Goal: Complete application form: Complete application form

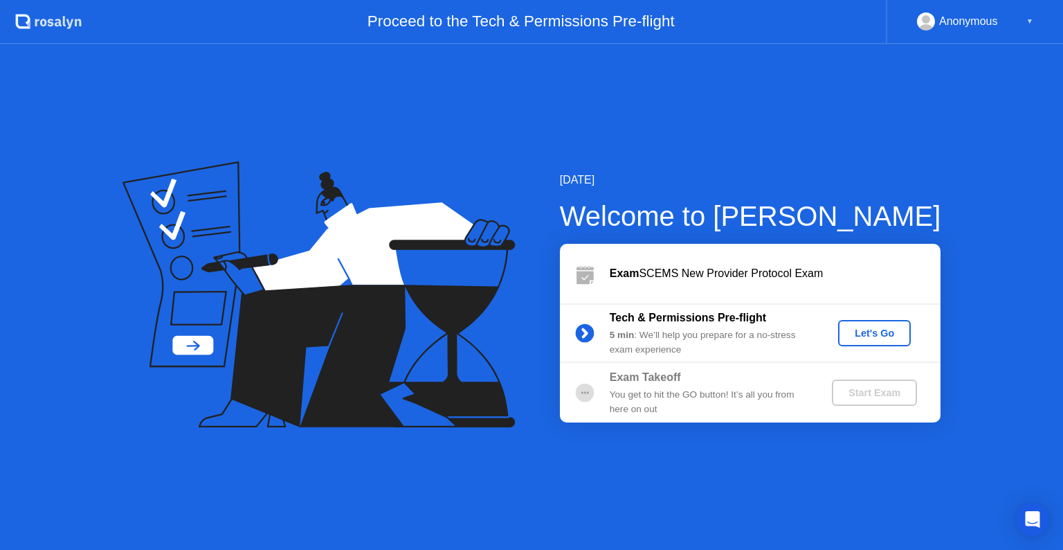
click at [861, 330] on div "Let's Go" at bounding box center [875, 332] width 62 height 11
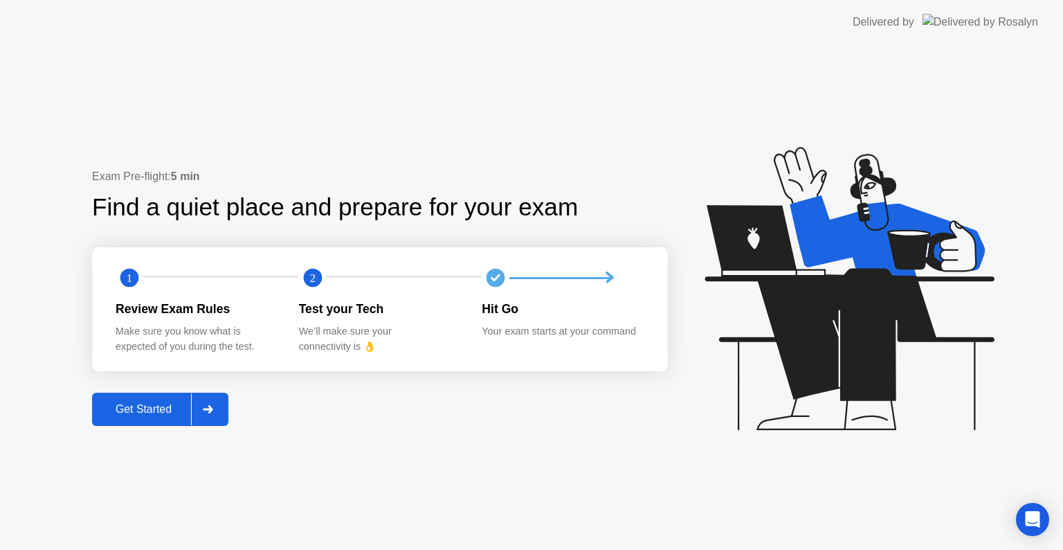
click at [224, 410] on div at bounding box center [207, 409] width 33 height 32
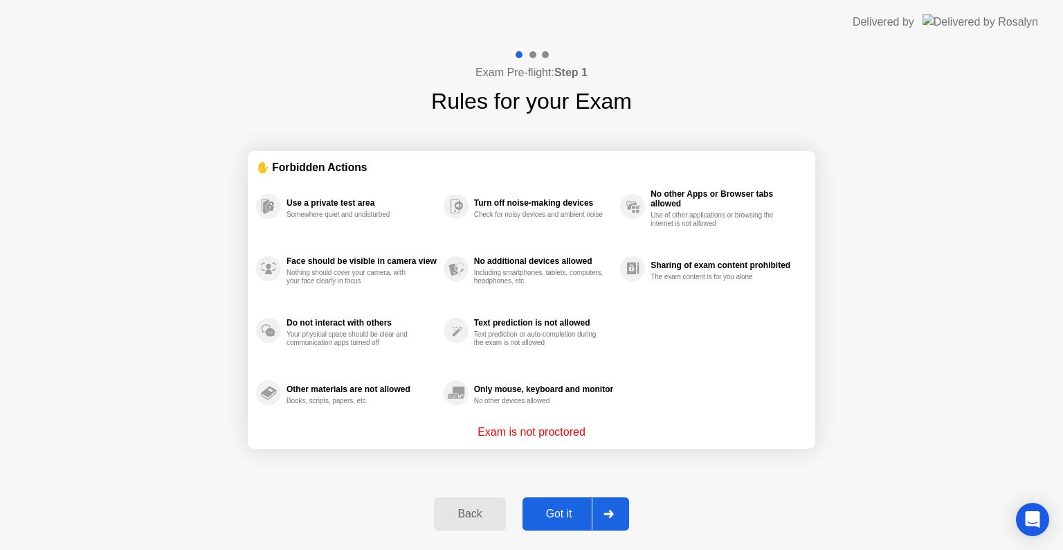
click at [609, 512] on icon at bounding box center [609, 514] width 10 height 8
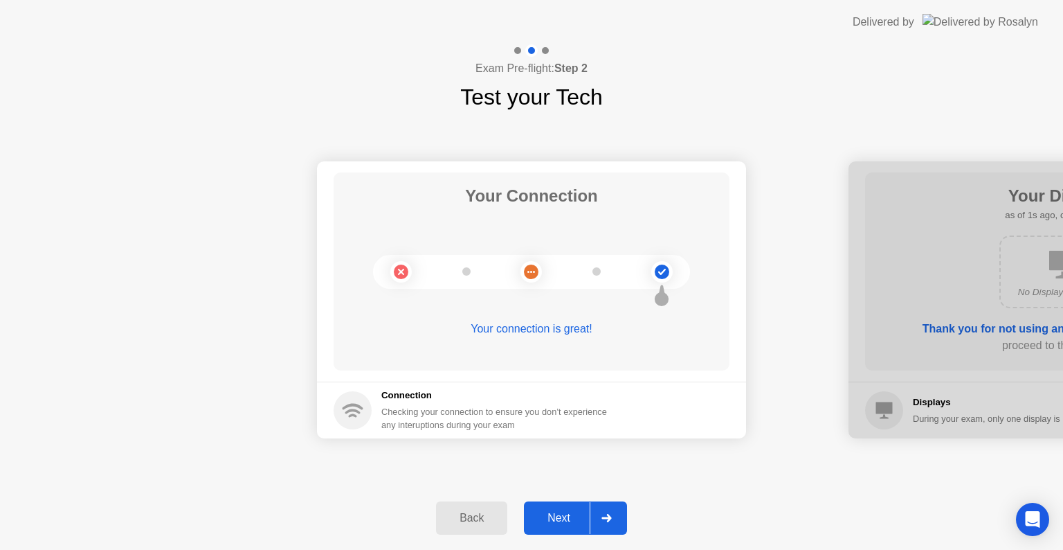
click at [559, 517] on div "Next" at bounding box center [559, 518] width 62 height 12
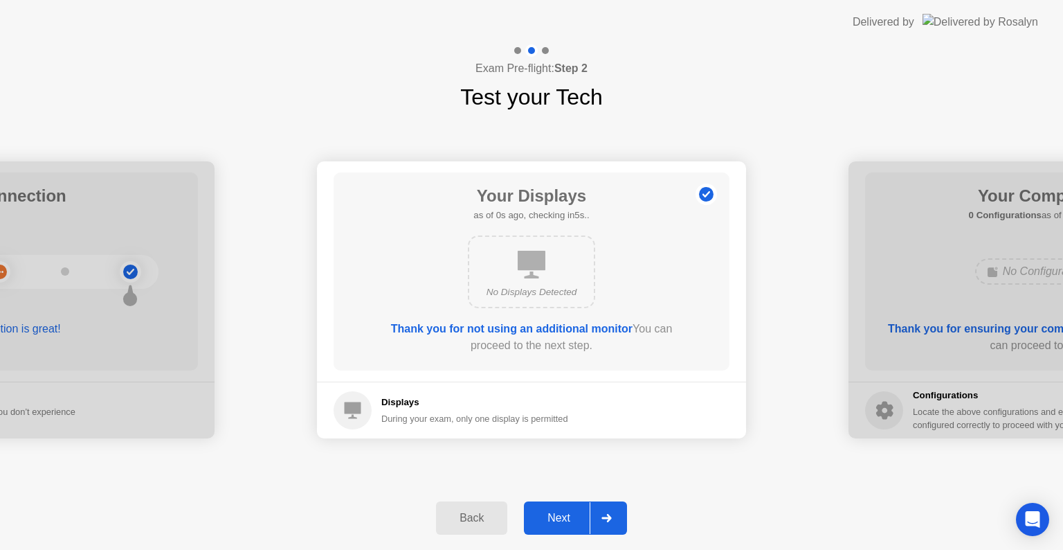
click at [559, 517] on div "Next" at bounding box center [559, 518] width 62 height 12
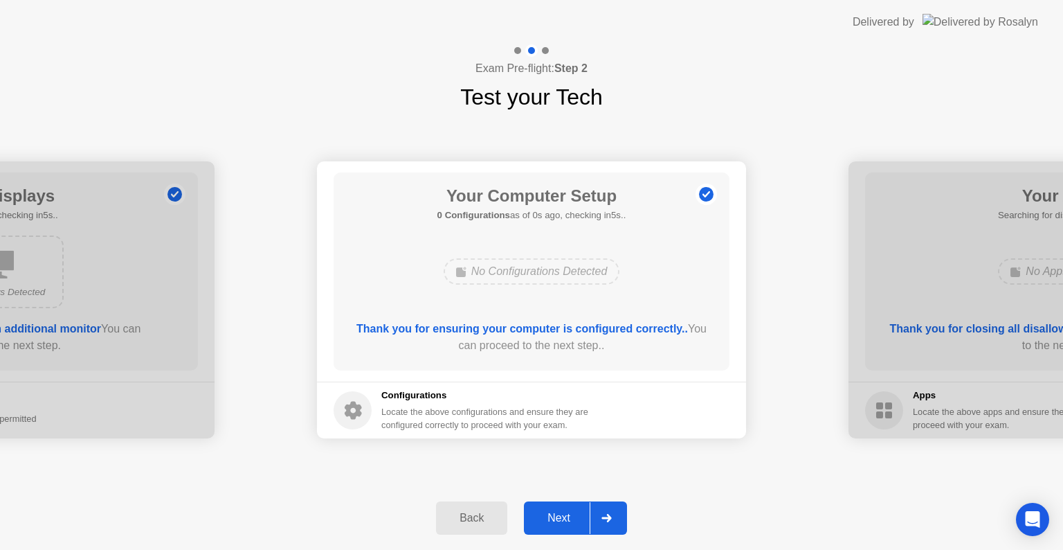
click at [559, 517] on div "Next" at bounding box center [559, 518] width 62 height 12
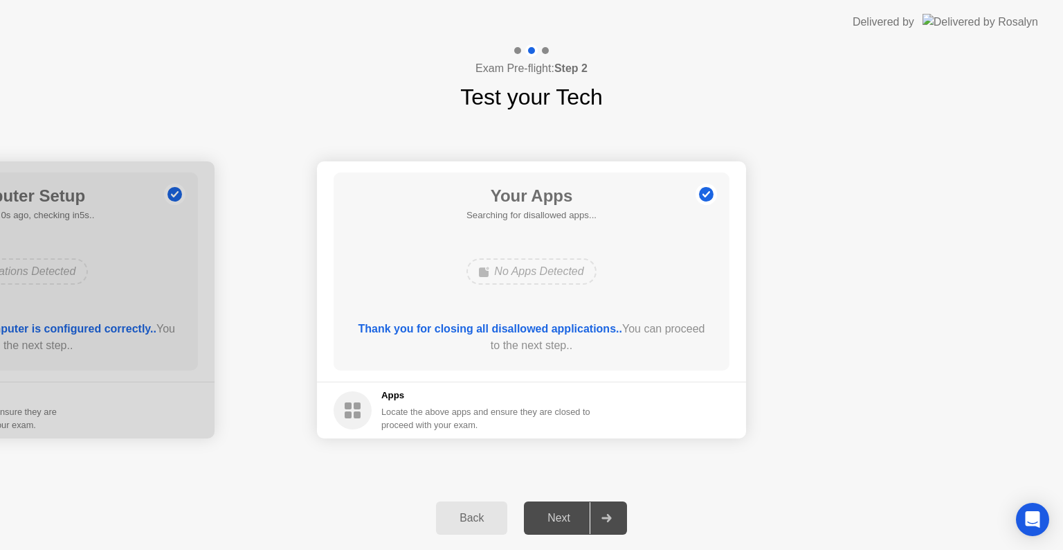
click at [559, 517] on div "Next" at bounding box center [559, 518] width 62 height 12
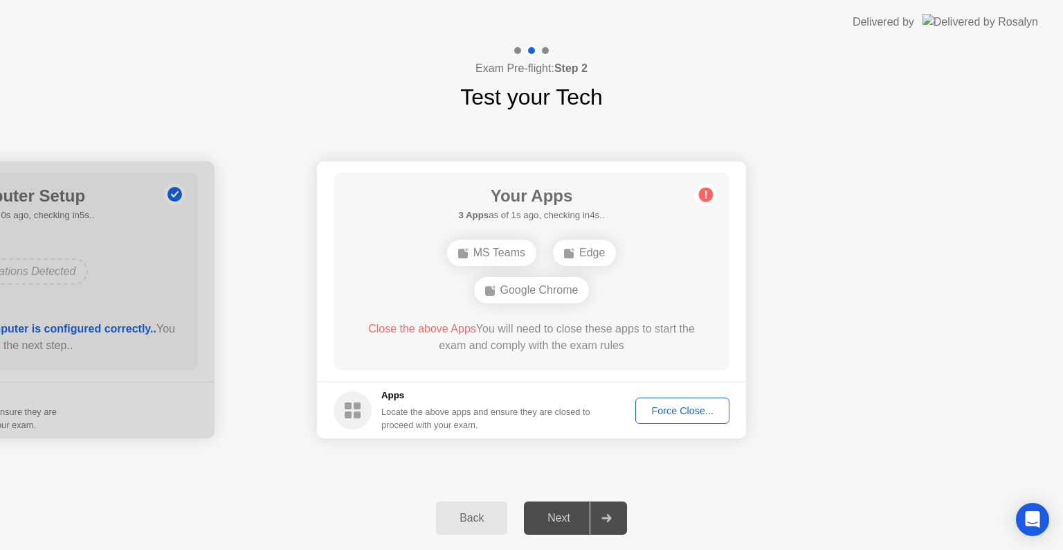
click at [598, 515] on div at bounding box center [606, 518] width 33 height 32
click at [477, 520] on div "Back" at bounding box center [471, 518] width 63 height 12
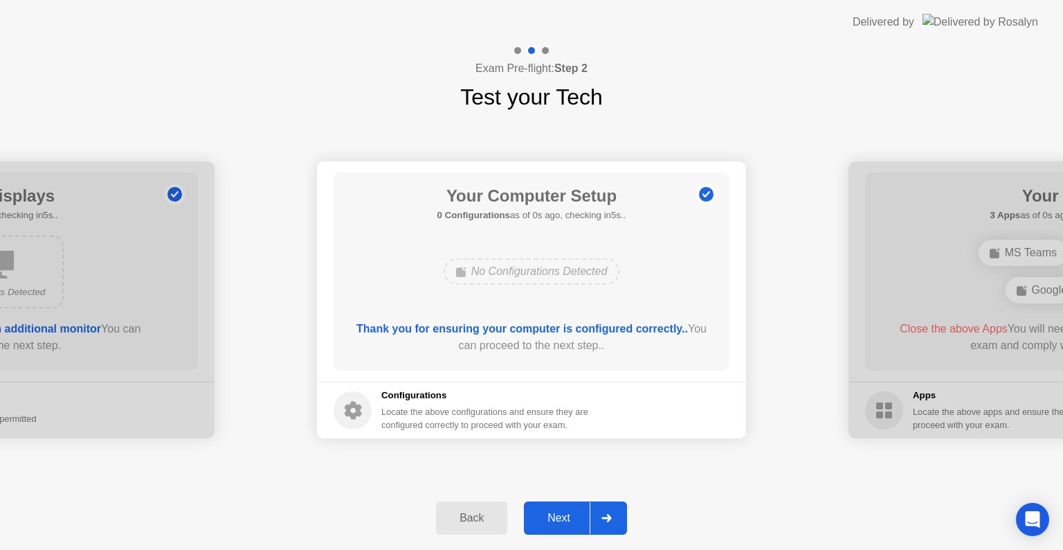
click at [477, 520] on div "Back" at bounding box center [471, 518] width 63 height 12
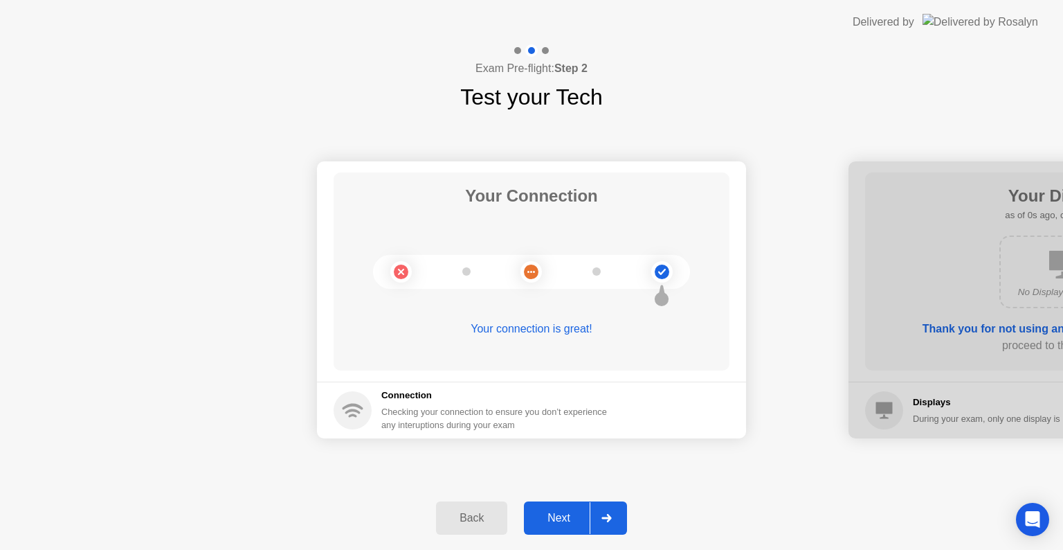
click at [477, 520] on div "Back" at bounding box center [471, 518] width 63 height 12
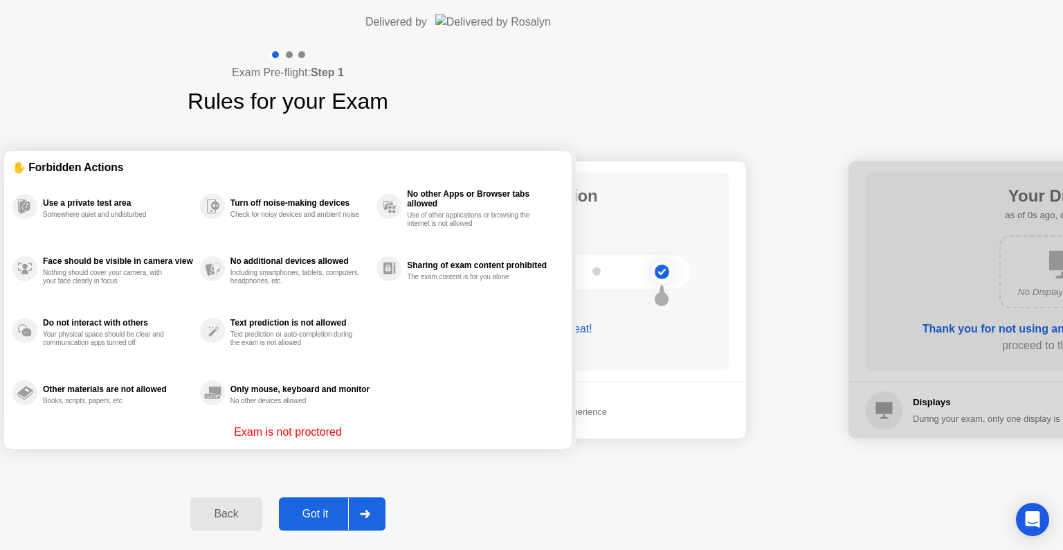
click at [258, 520] on div "Back" at bounding box center [226, 514] width 63 height 12
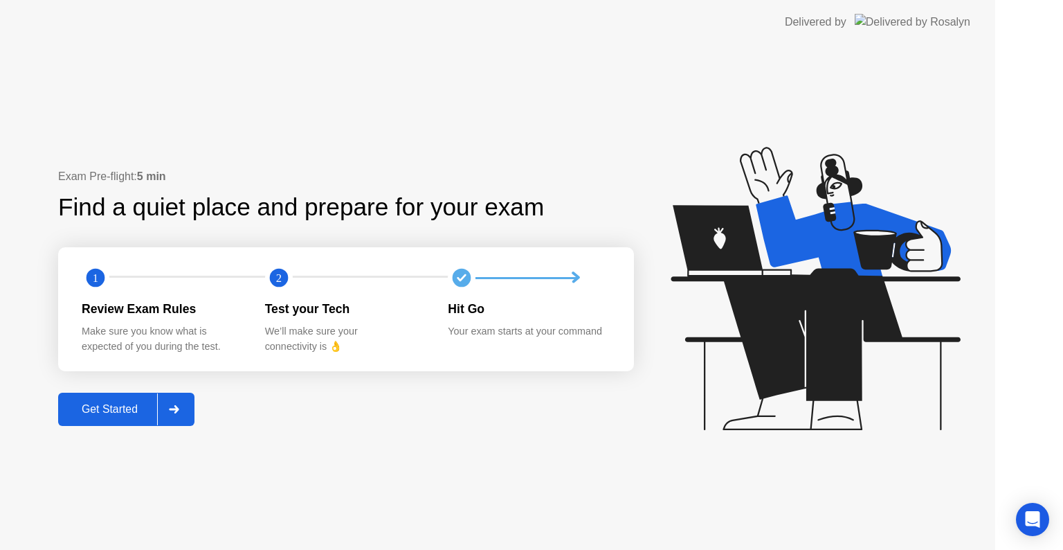
click at [477, 520] on div "Exam Pre-flight: 5 min Find a quiet place and prepare for your exam 1 2 Review …" at bounding box center [498, 296] width 996 height 505
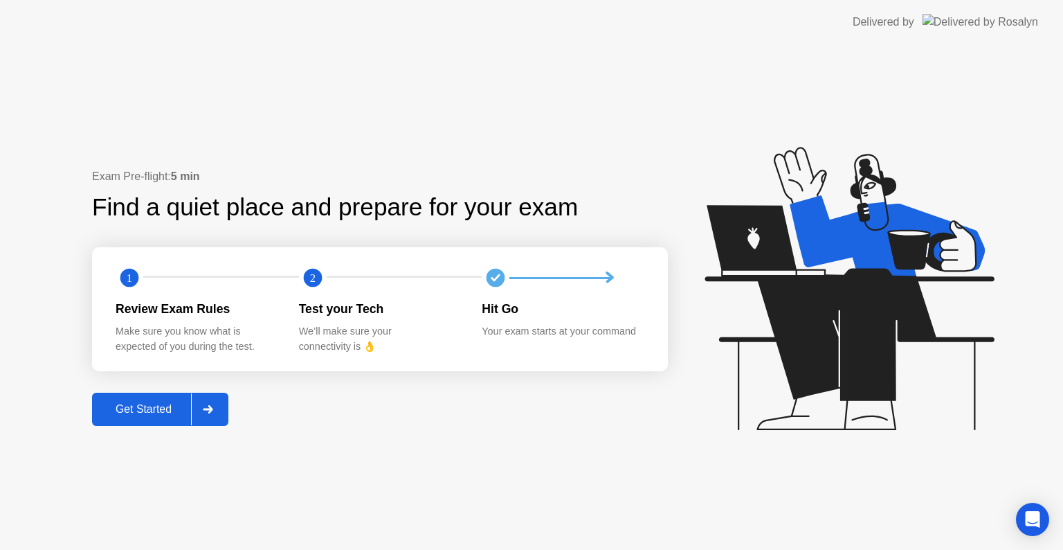
click at [134, 404] on div "Get Started" at bounding box center [143, 409] width 95 height 12
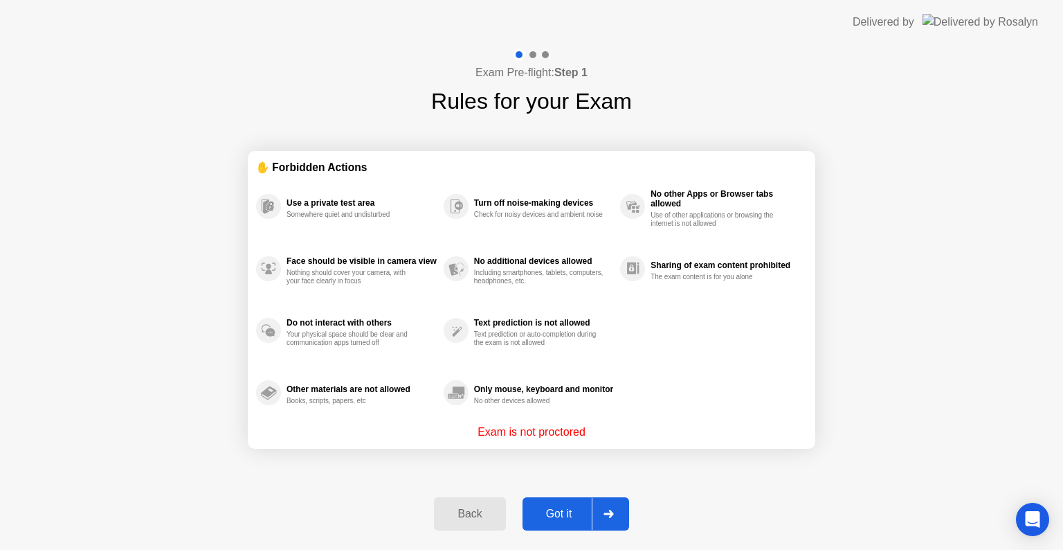
click at [541, 520] on div "Got it" at bounding box center [559, 514] width 65 height 12
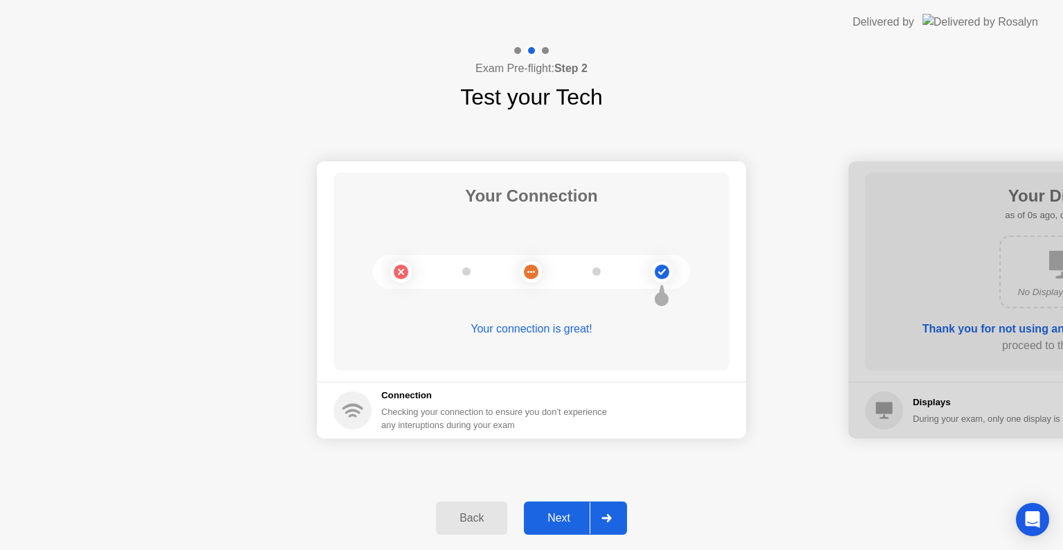
click at [541, 520] on div "Next" at bounding box center [559, 518] width 62 height 12
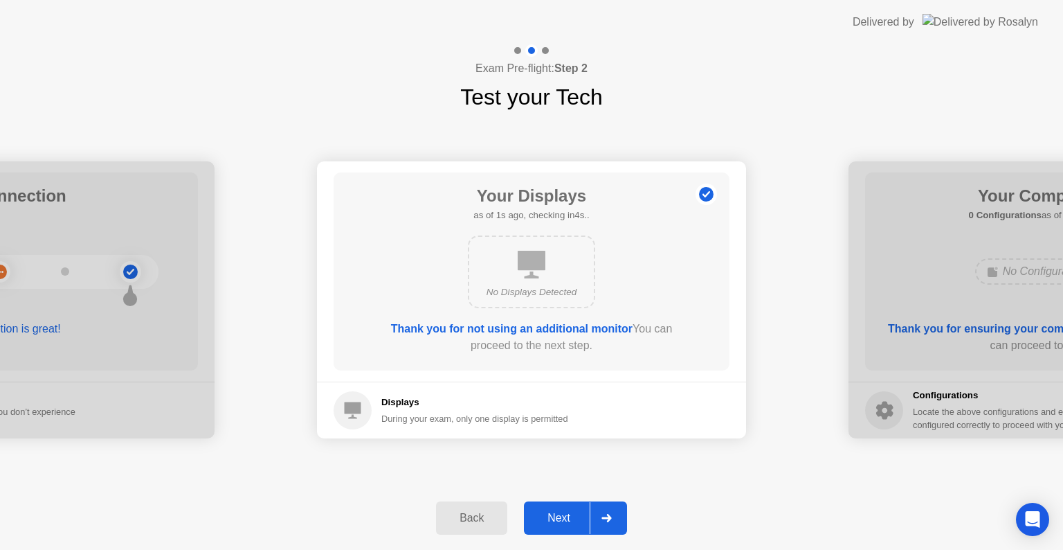
click at [491, 522] on div "Back" at bounding box center [471, 518] width 63 height 12
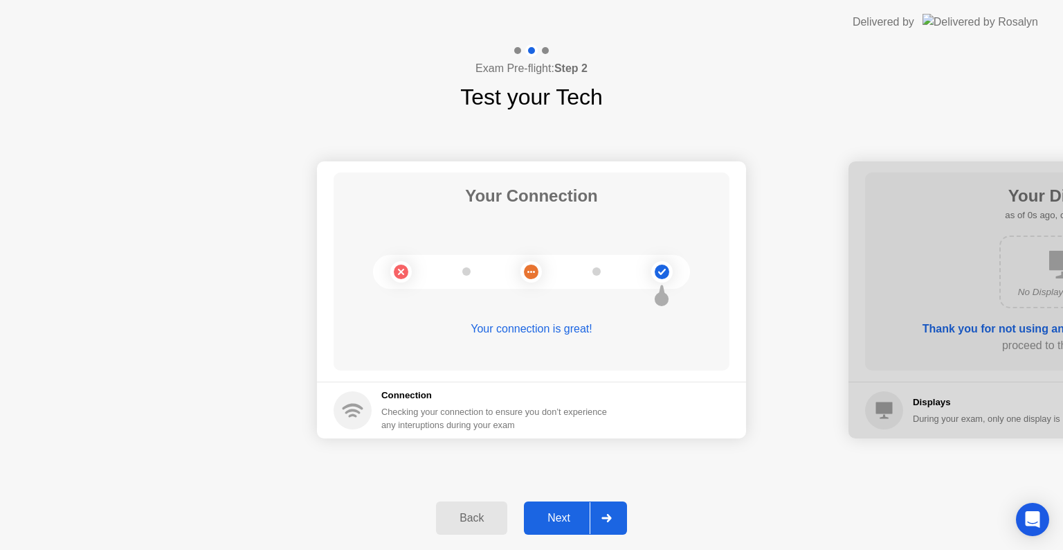
click at [491, 522] on div "Back" at bounding box center [471, 518] width 63 height 12
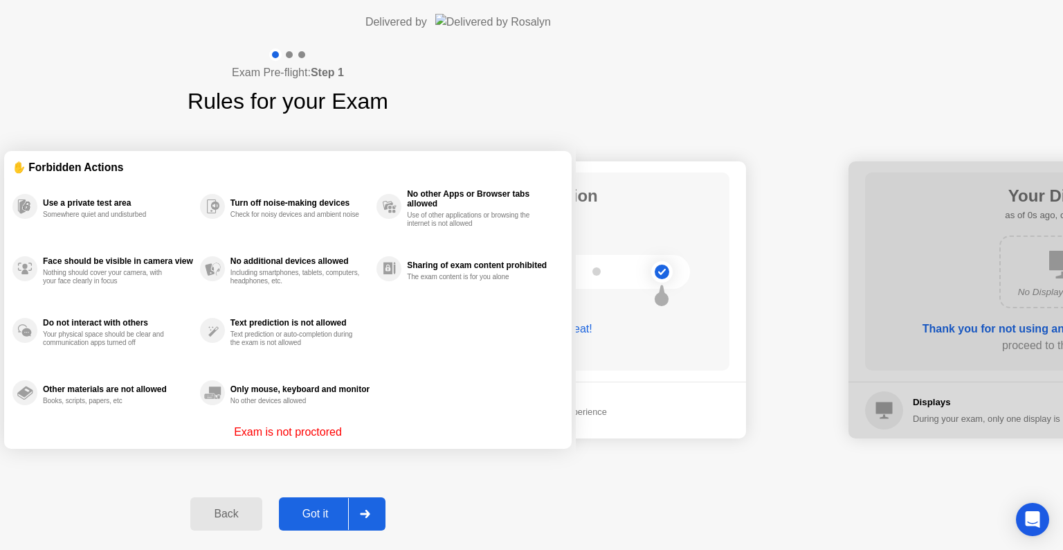
click at [262, 522] on button "Back" at bounding box center [225, 513] width 71 height 33
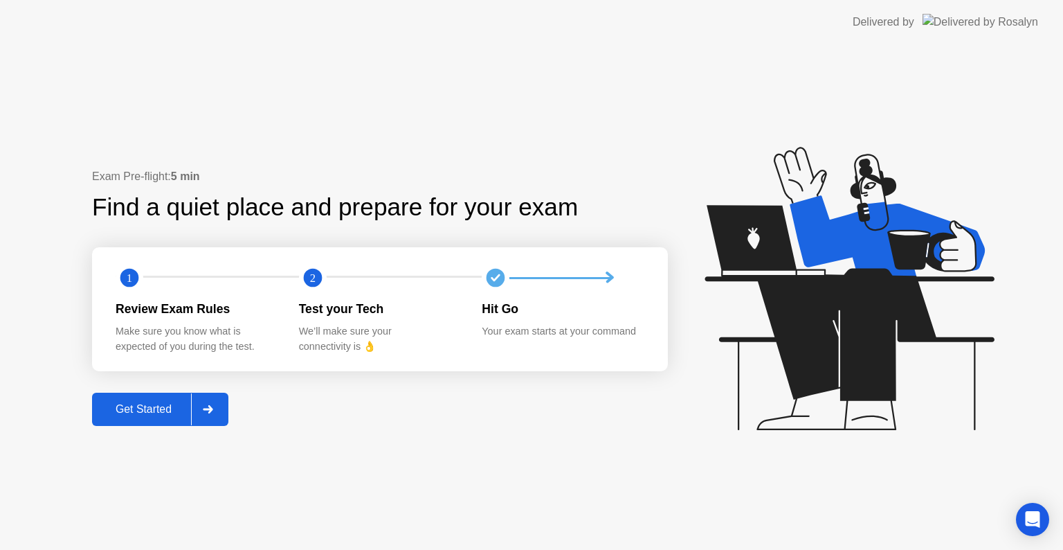
click at [169, 409] on div "Get Started" at bounding box center [143, 409] width 95 height 12
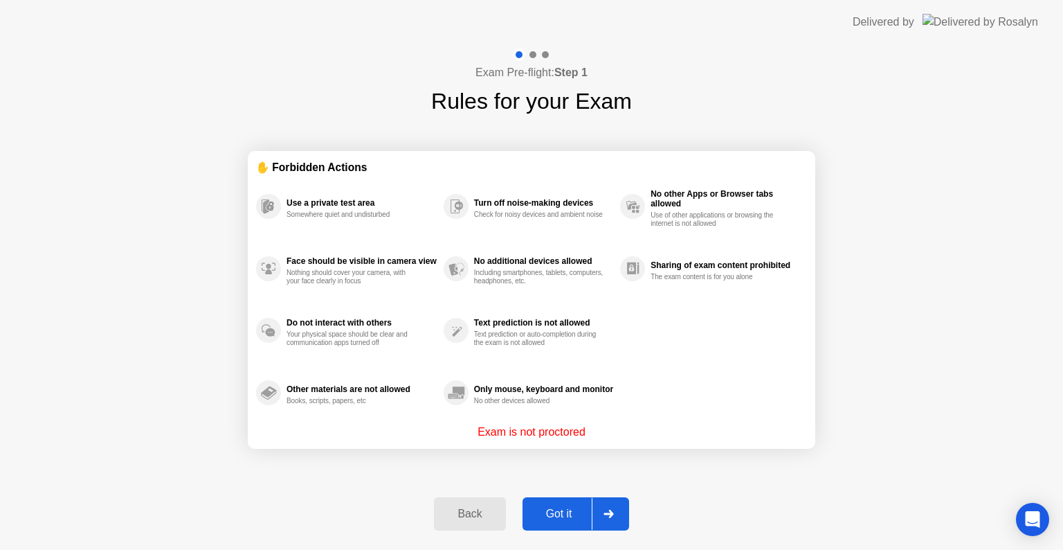
click at [618, 521] on div at bounding box center [608, 514] width 33 height 32
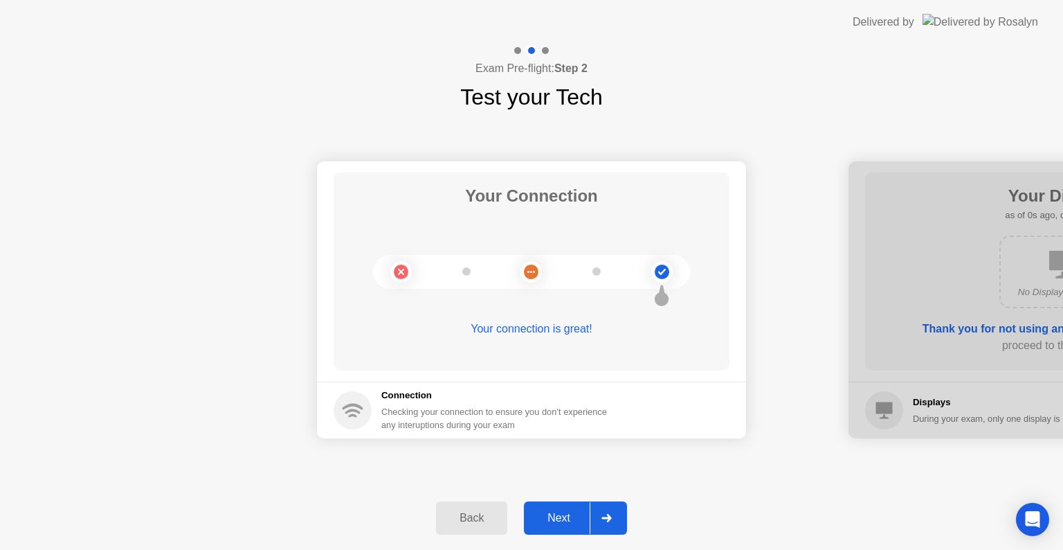
click at [618, 521] on div at bounding box center [606, 518] width 33 height 32
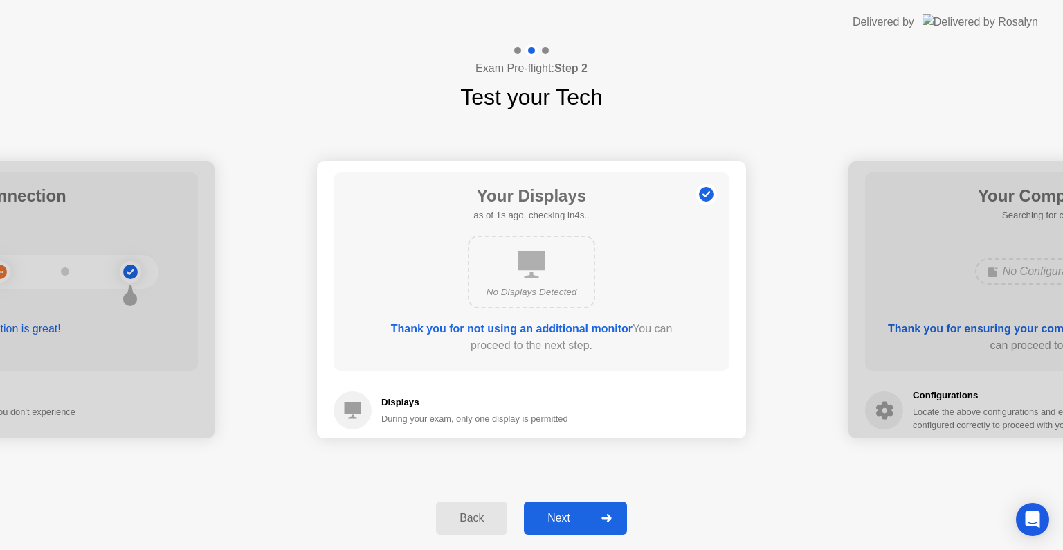
click at [573, 517] on div "Next" at bounding box center [559, 518] width 62 height 12
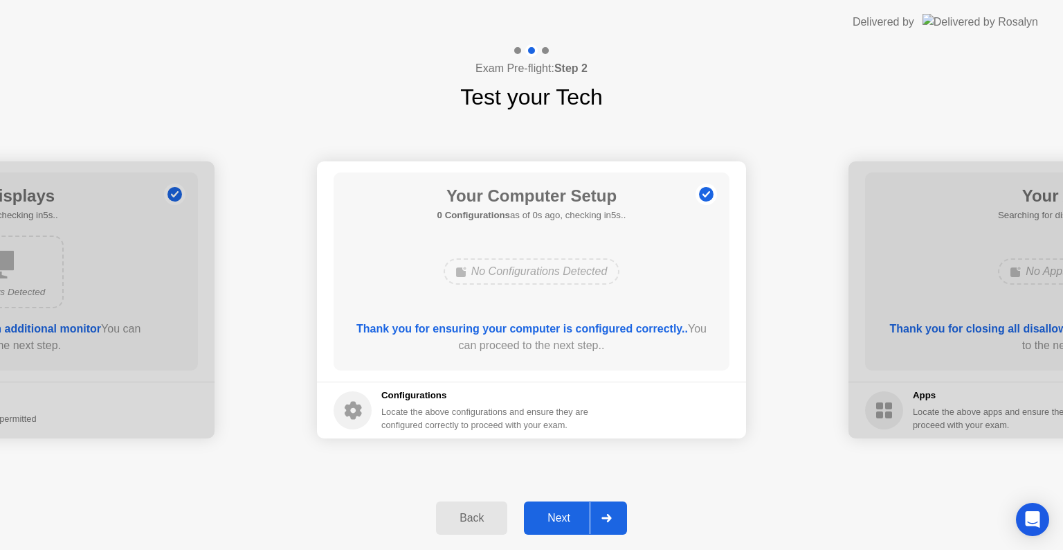
click at [573, 517] on div "Next" at bounding box center [559, 518] width 62 height 12
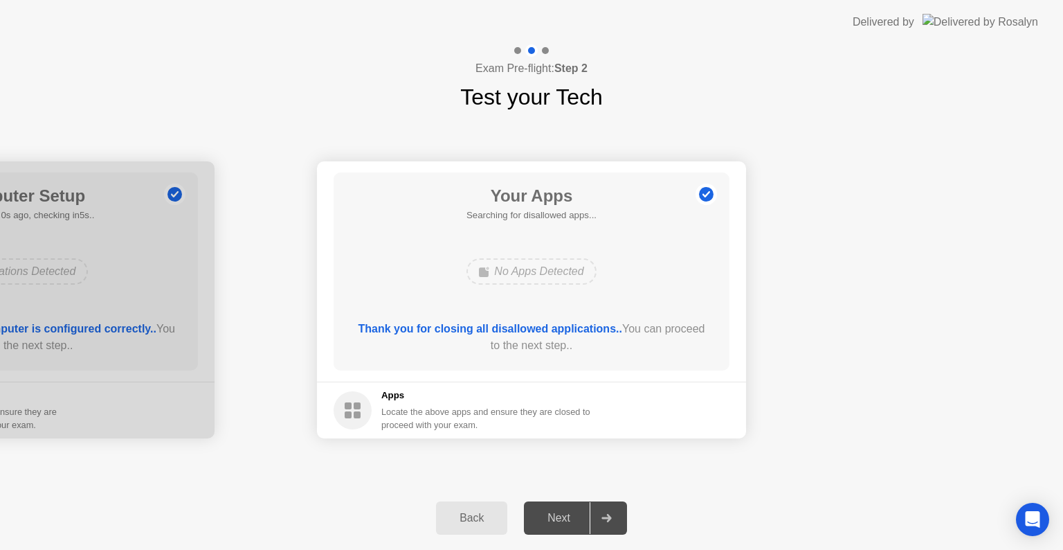
click at [573, 517] on div "Next" at bounding box center [559, 518] width 62 height 12
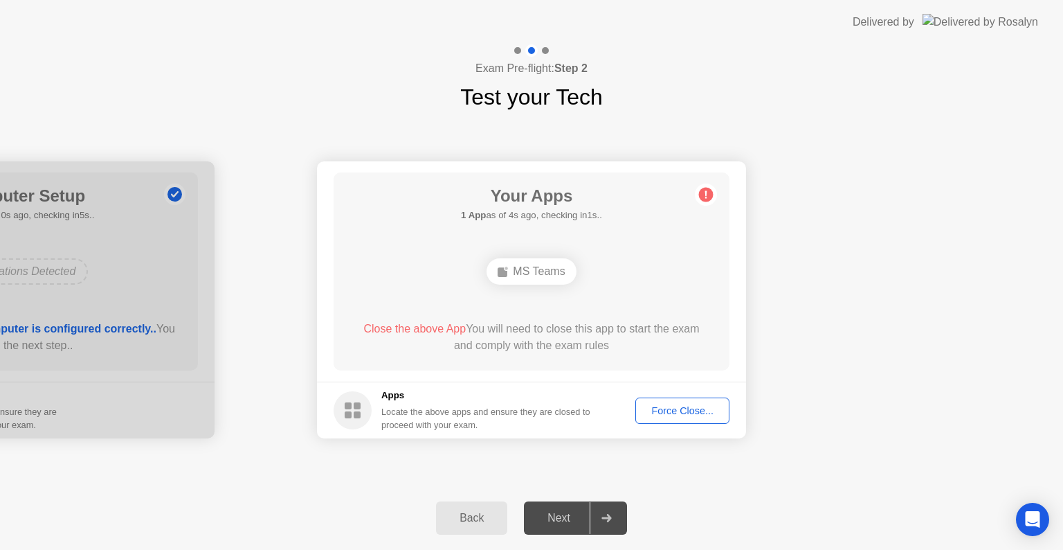
click at [548, 251] on div "Your Apps 1 App as of 4s ago, checking in1s.. MS Teams Close the above App You …" at bounding box center [532, 271] width 396 height 198
click at [681, 422] on button "Force Close..." at bounding box center [683, 410] width 94 height 26
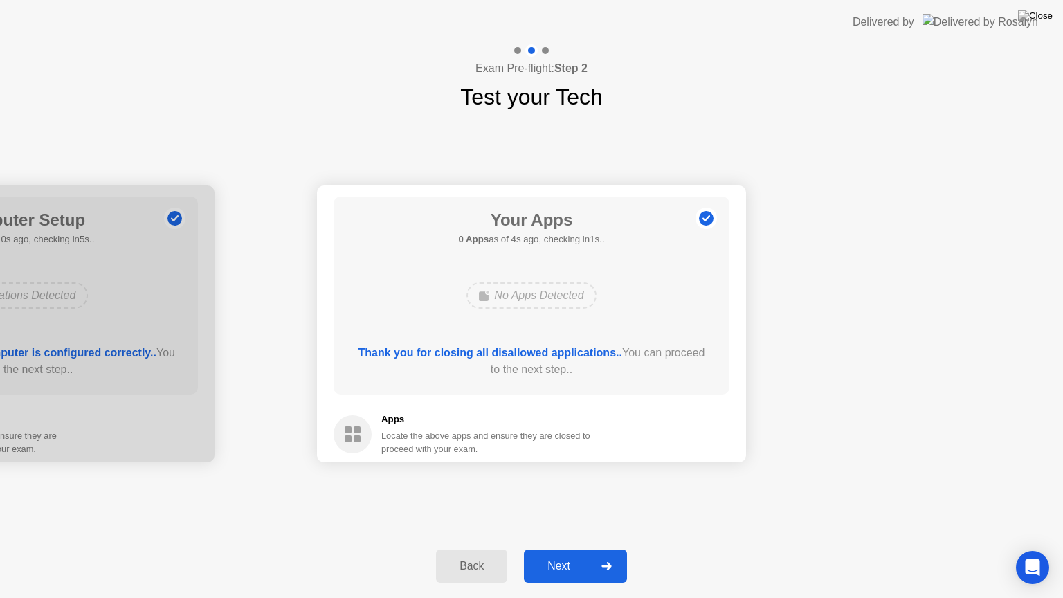
click at [559, 549] on div "Next" at bounding box center [559, 566] width 62 height 12
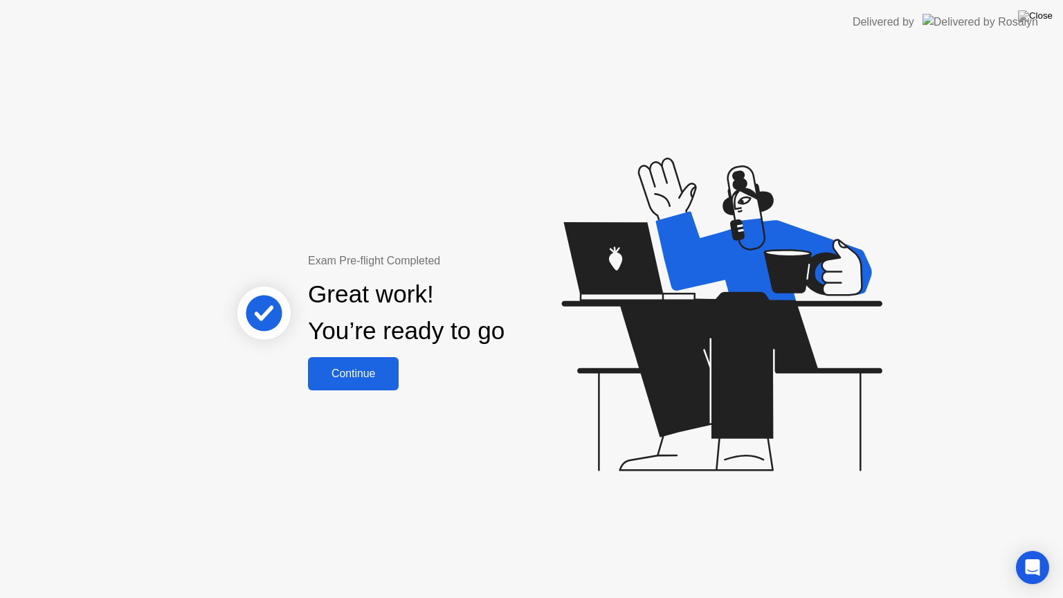
click at [361, 371] on div "Continue" at bounding box center [353, 374] width 82 height 12
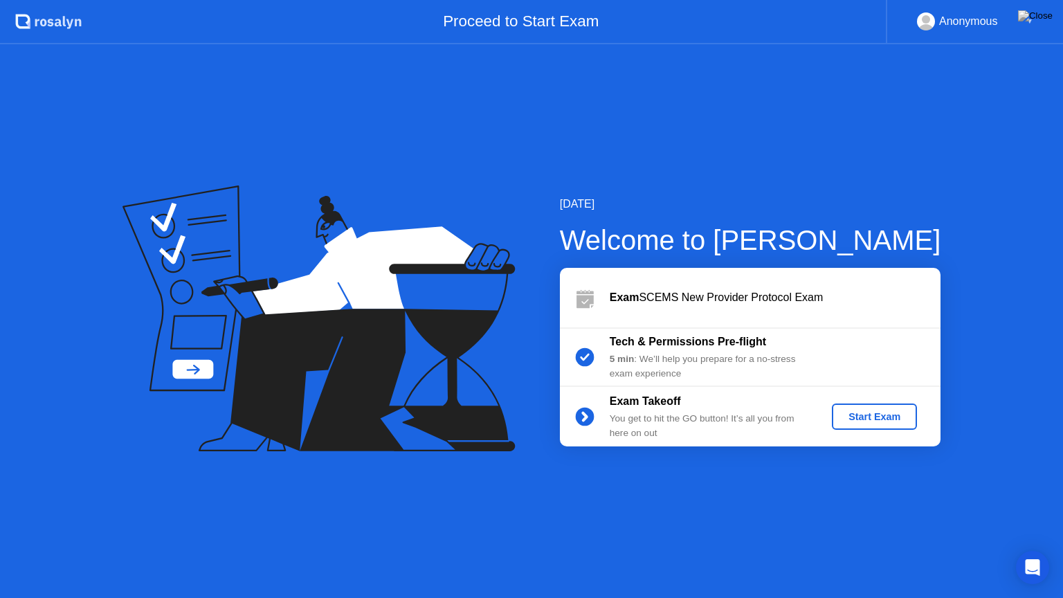
click at [878, 413] on div "Start Exam" at bounding box center [875, 416] width 74 height 11
